Goal: Task Accomplishment & Management: Manage account settings

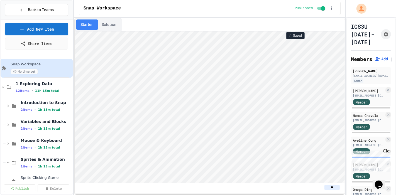
scroll to position [0, 0]
click at [74, 31] on html "Loading project... ! Error Loading Project There was an error loading the proje…" at bounding box center [209, 31] width 270 height 0
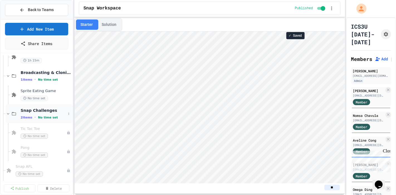
scroll to position [115, 0]
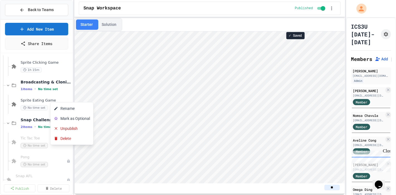
click at [168, 116] on div at bounding box center [198, 97] width 396 height 195
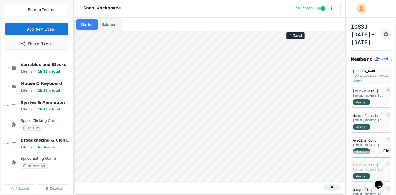
scroll to position [84, 0]
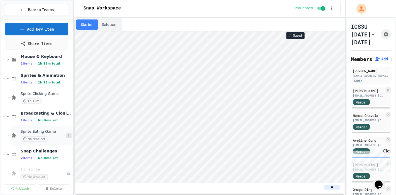
click at [67, 134] on icon at bounding box center [68, 135] width 3 height 3
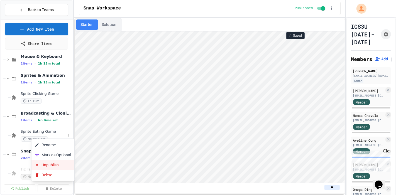
click at [52, 165] on button "Unpublish" at bounding box center [53, 165] width 43 height 10
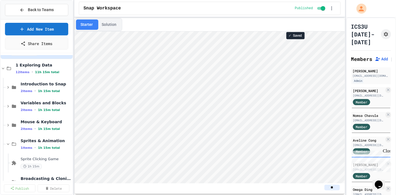
scroll to position [0, 0]
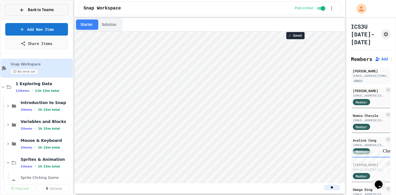
click at [40, 12] on span "Back to Teams" at bounding box center [41, 10] width 26 height 6
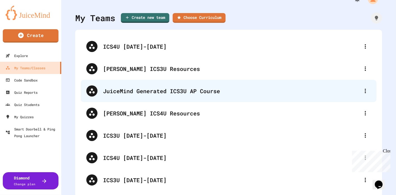
scroll to position [17, 0]
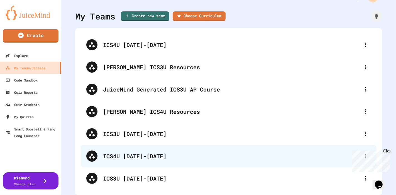
click at [152, 152] on div "ICS4U [DATE]-[DATE]" at bounding box center [231, 156] width 257 height 8
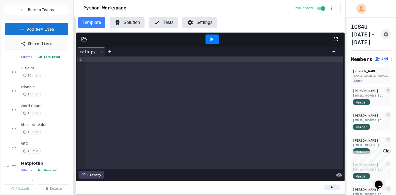
scroll to position [124, 0]
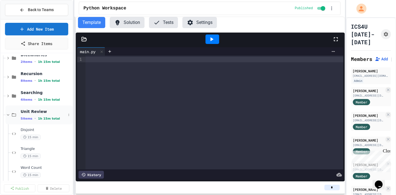
click at [26, 111] on span "Unit Review" at bounding box center [43, 111] width 45 height 5
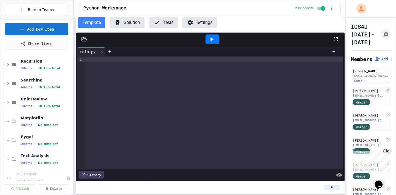
scroll to position [146, 0]
